Goal: Information Seeking & Learning: Learn about a topic

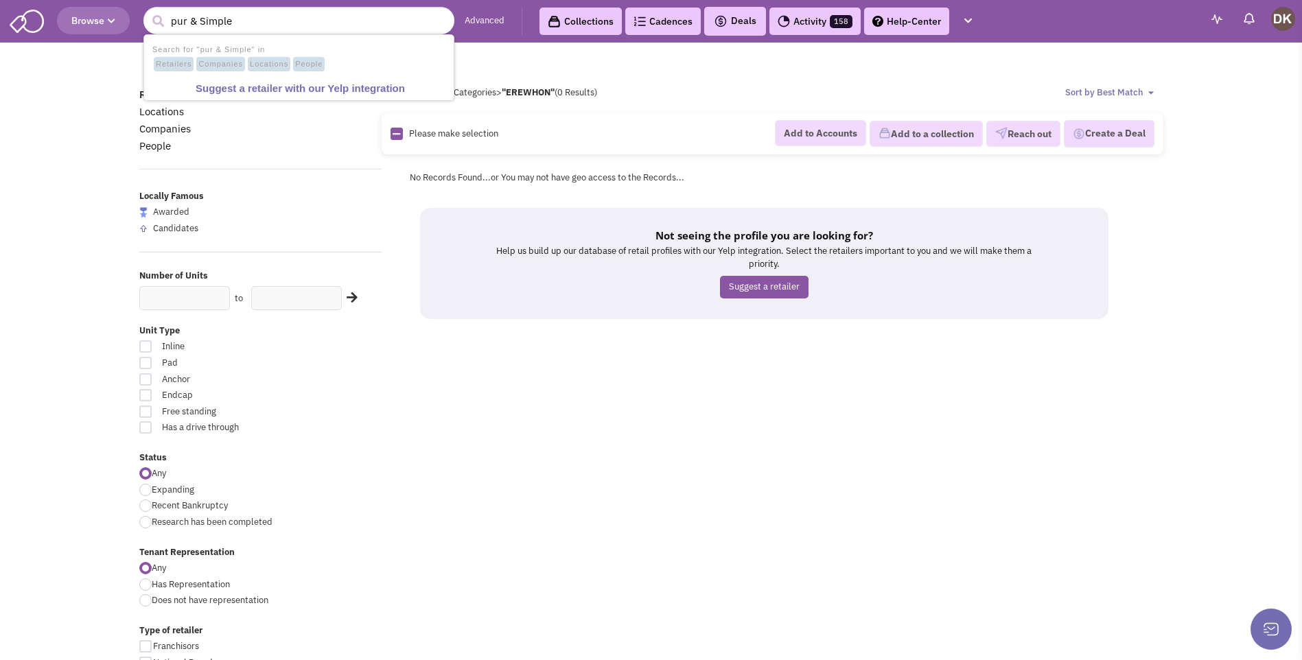
type input "pur & Simple"
click at [148, 11] on button "submit" at bounding box center [158, 21] width 21 height 21
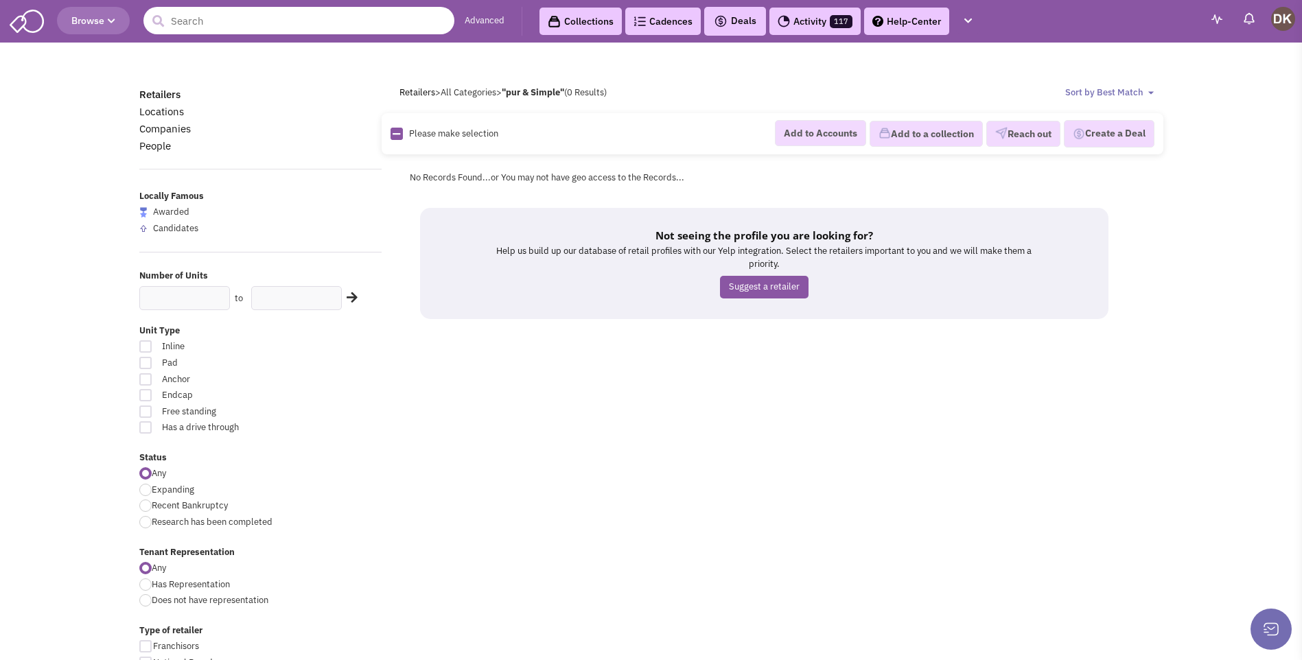
click at [225, 24] on input "text" at bounding box center [298, 20] width 311 height 27
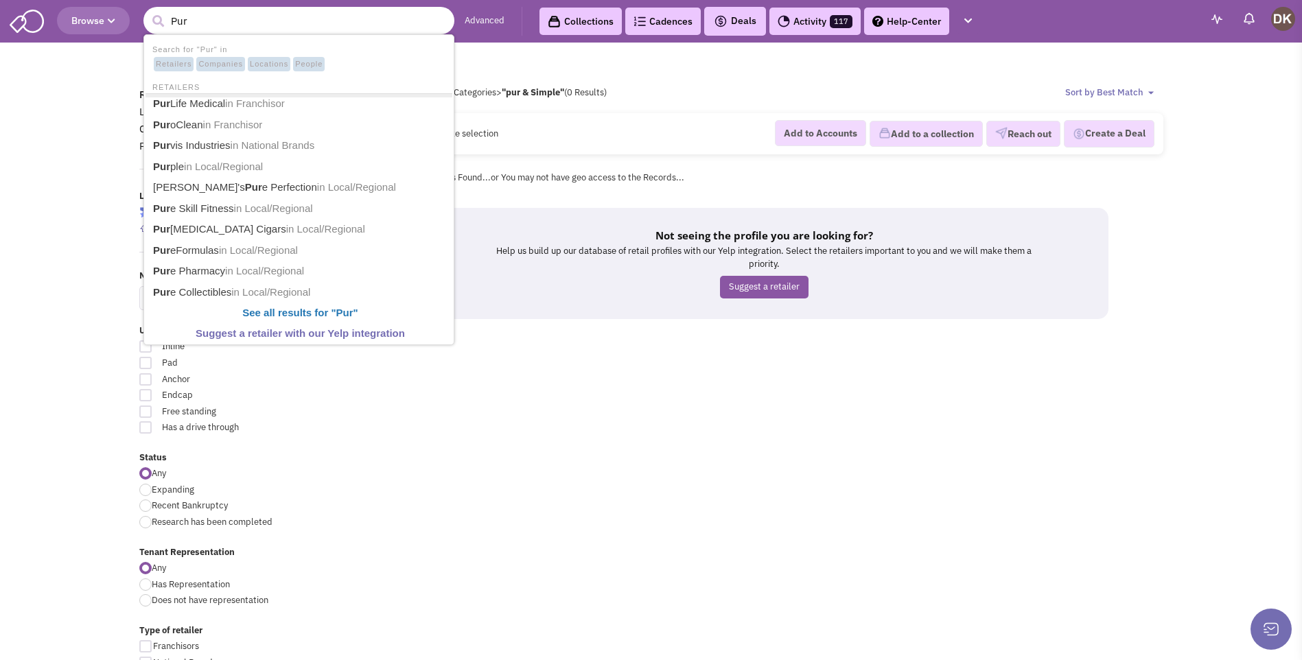
type input "Pur"
click at [148, 11] on button "submit" at bounding box center [158, 21] width 21 height 21
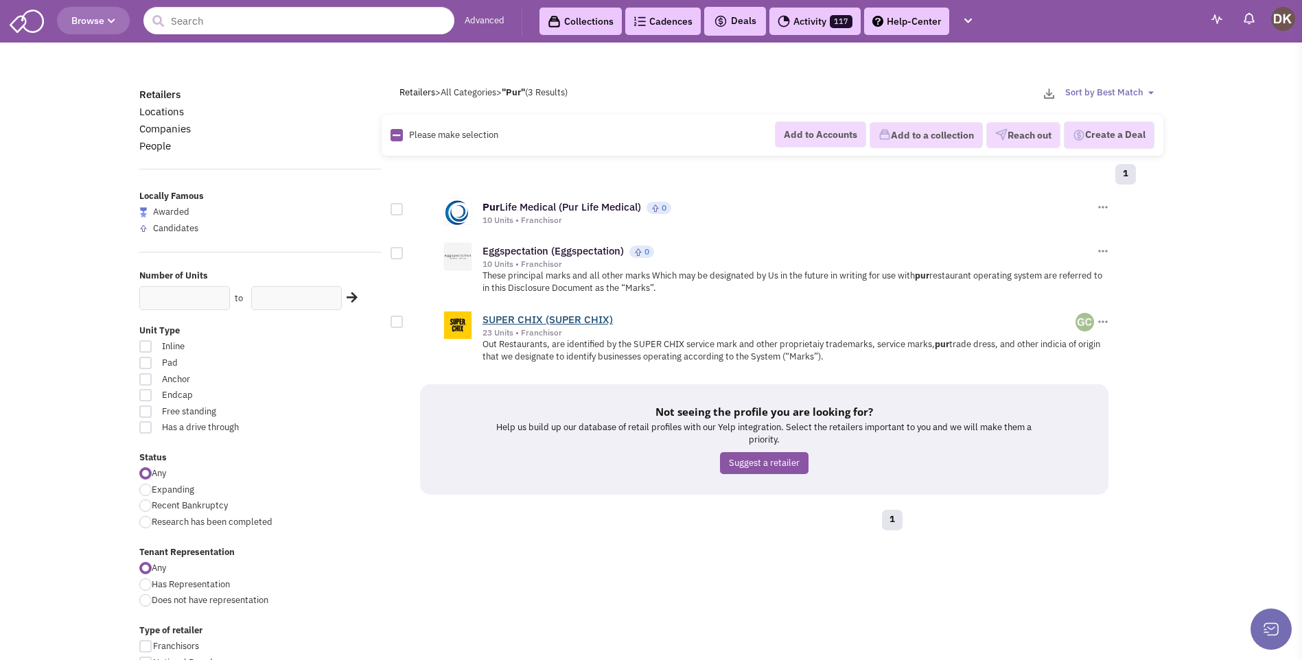
click at [538, 317] on link "SUPER CHIX (SUPER CHIX)" at bounding box center [547, 319] width 130 height 13
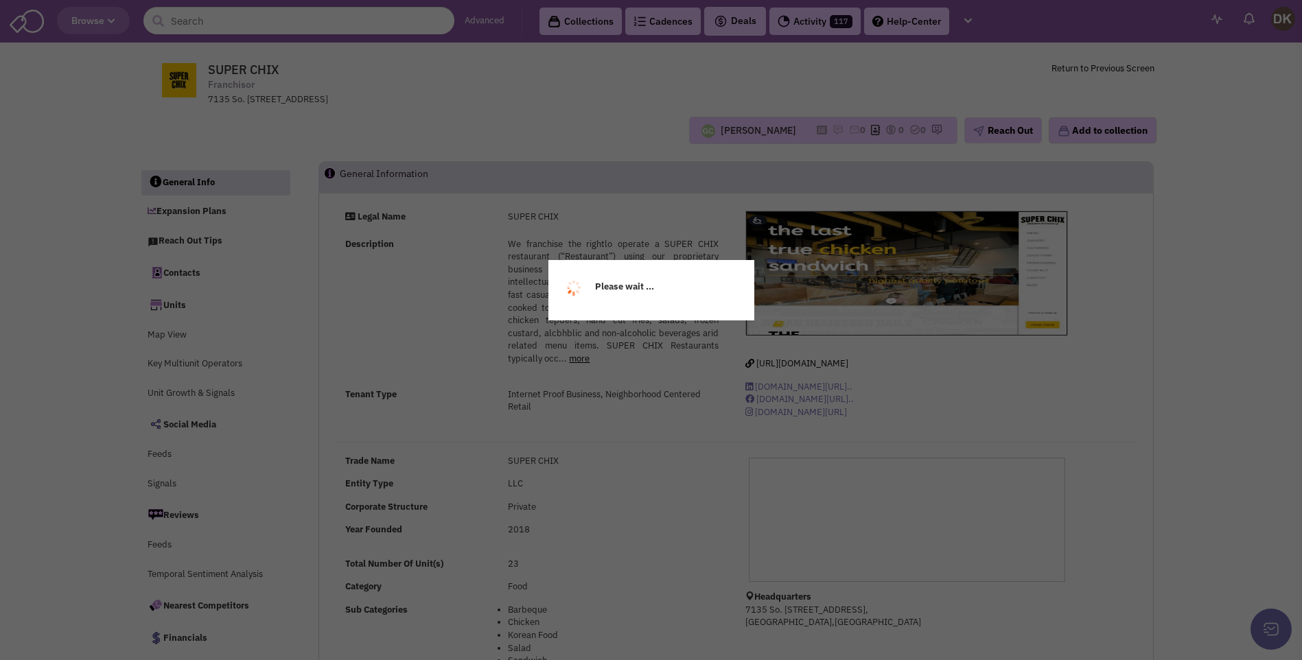
select select
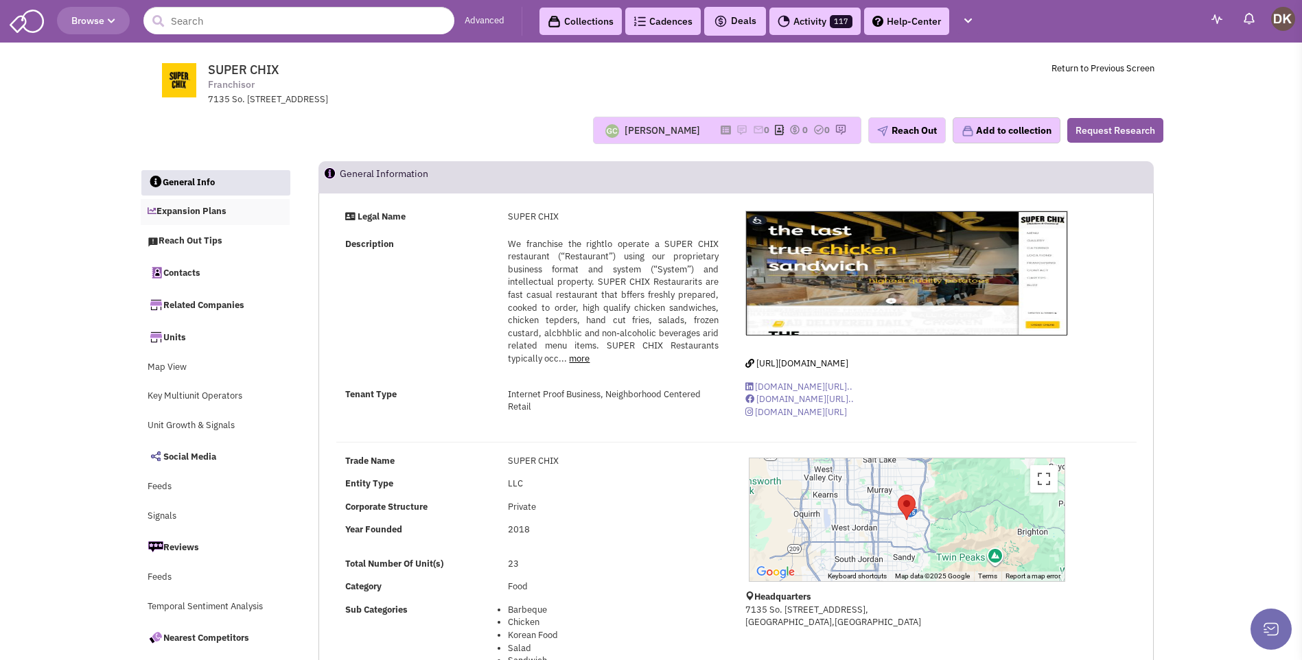
click at [204, 209] on link "Expansion Plans" at bounding box center [216, 212] width 150 height 26
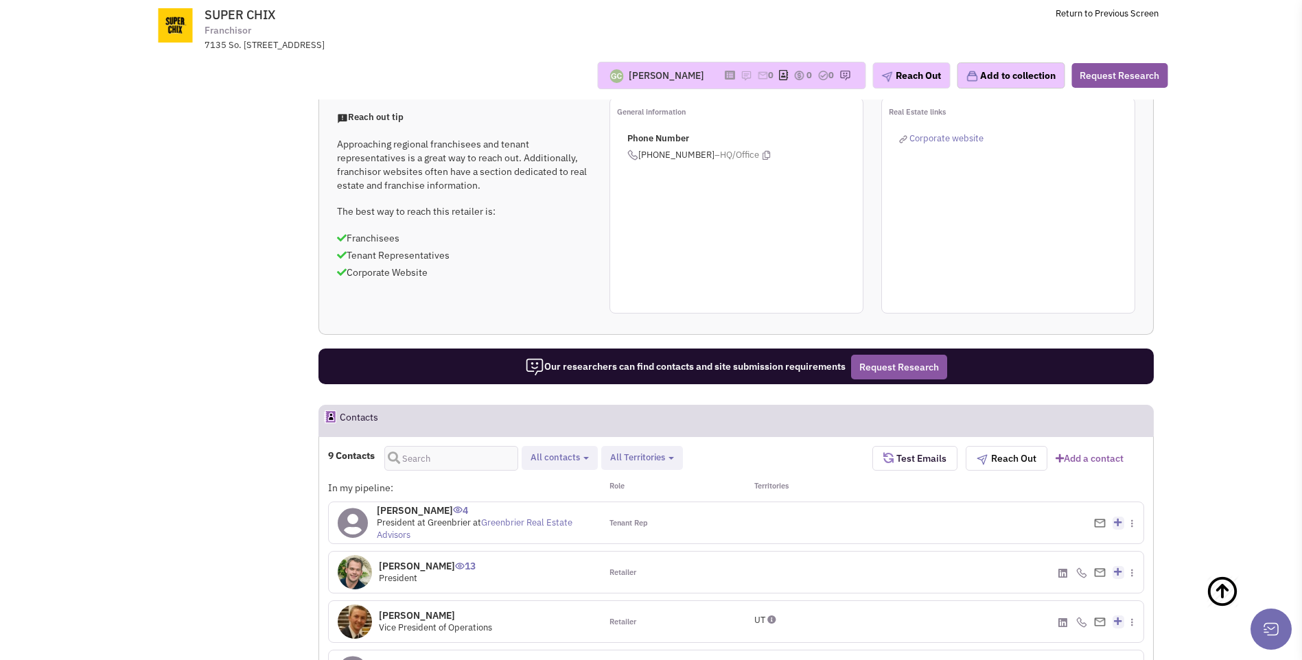
scroll to position [474, 0]
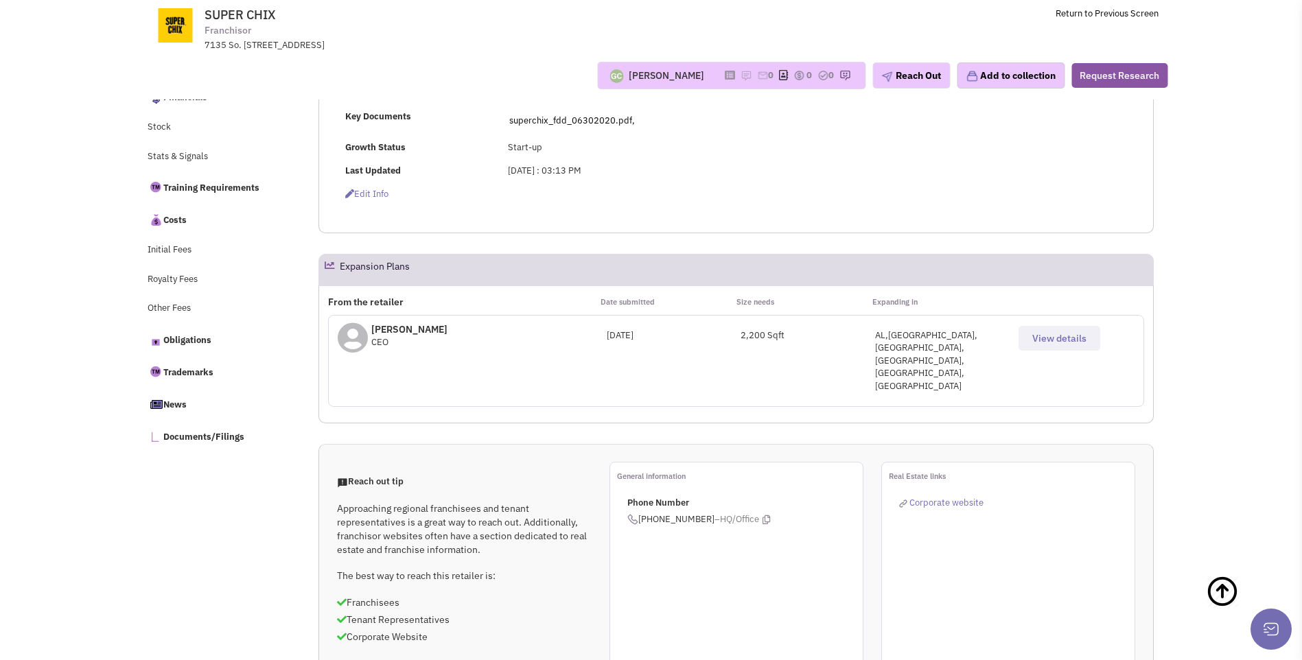
click at [1060, 344] on span "View details" at bounding box center [1059, 338] width 54 height 12
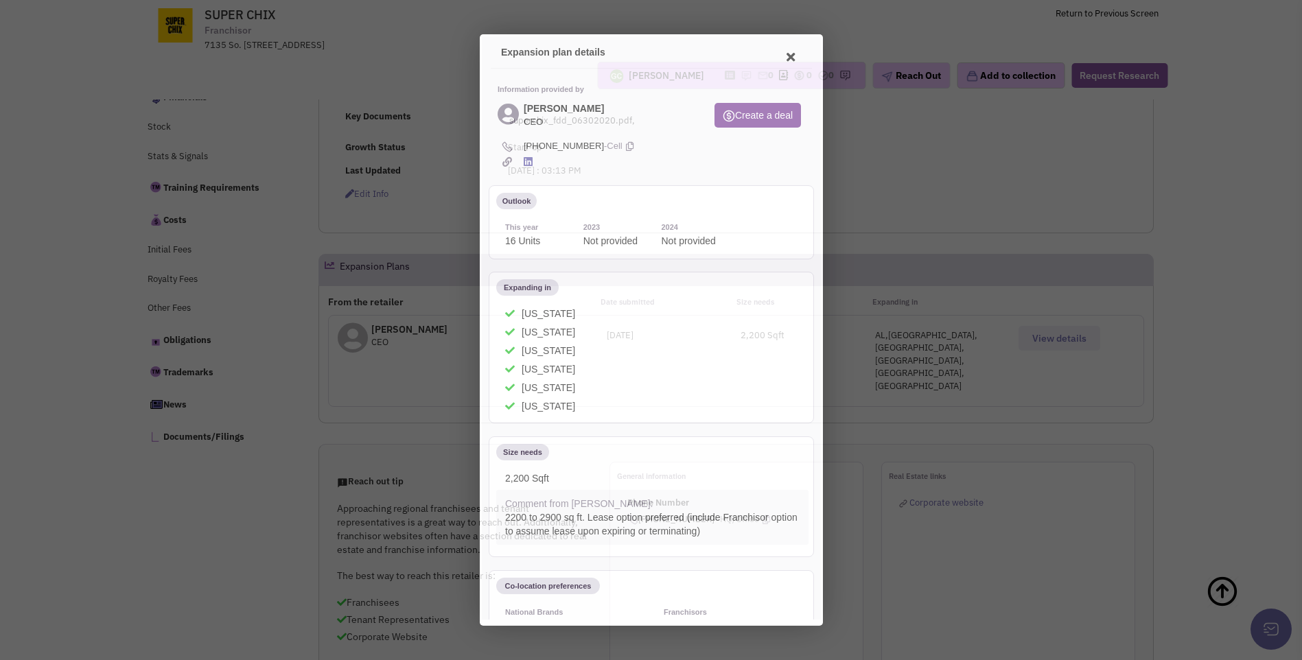
scroll to position [0, 0]
